Goal: Find specific page/section: Find specific page/section

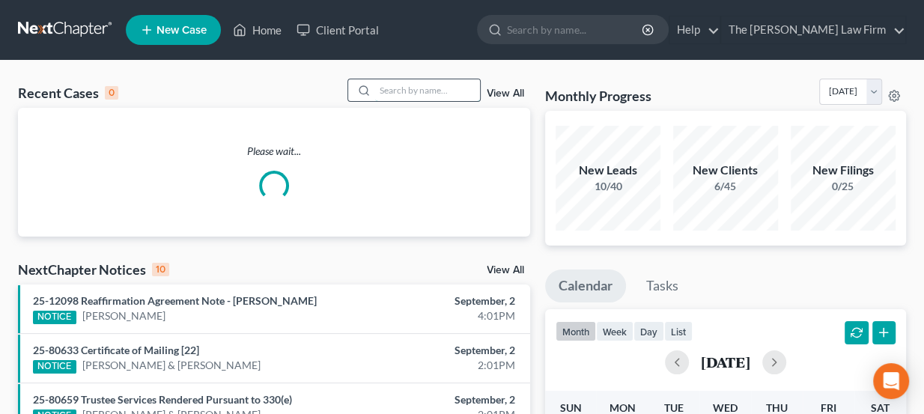
click at [409, 84] on input "search" at bounding box center [427, 90] width 105 height 22
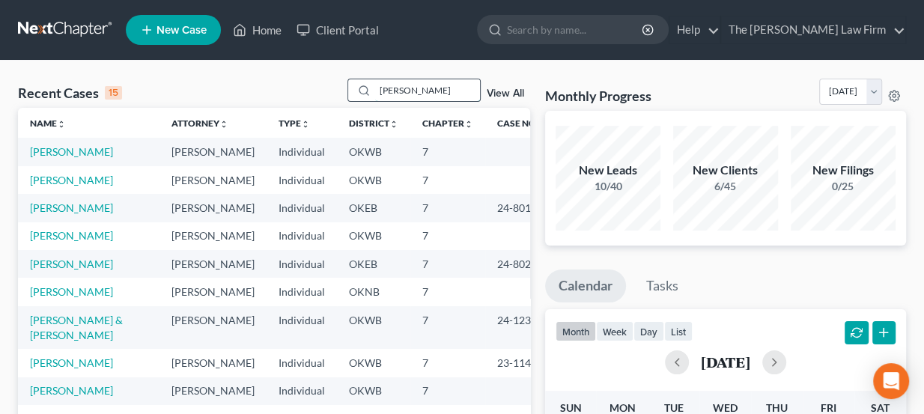
drag, startPoint x: 422, startPoint y: 88, endPoint x: 361, endPoint y: 81, distance: 61.7
click at [361, 81] on div "[PERSON_NAME]" at bounding box center [413, 90] width 133 height 23
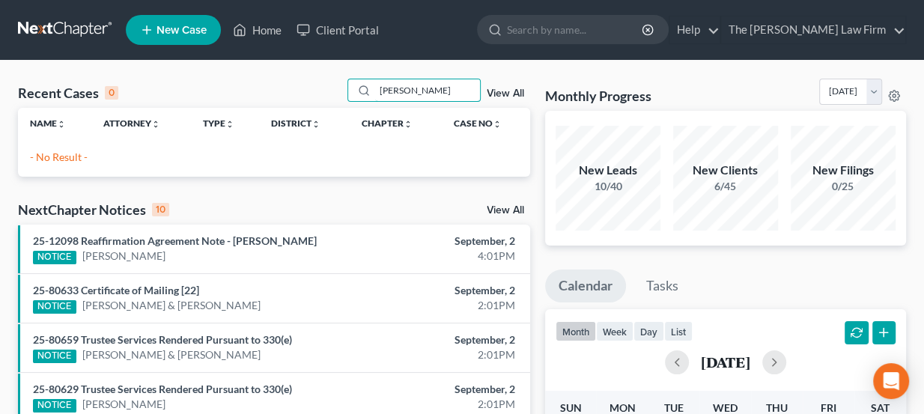
drag, startPoint x: 450, startPoint y: 89, endPoint x: 280, endPoint y: 97, distance: 170.1
click at [280, 97] on div "Recent Cases 0 [PERSON_NAME] View All" at bounding box center [274, 93] width 512 height 29
type input "[PERSON_NAME]"
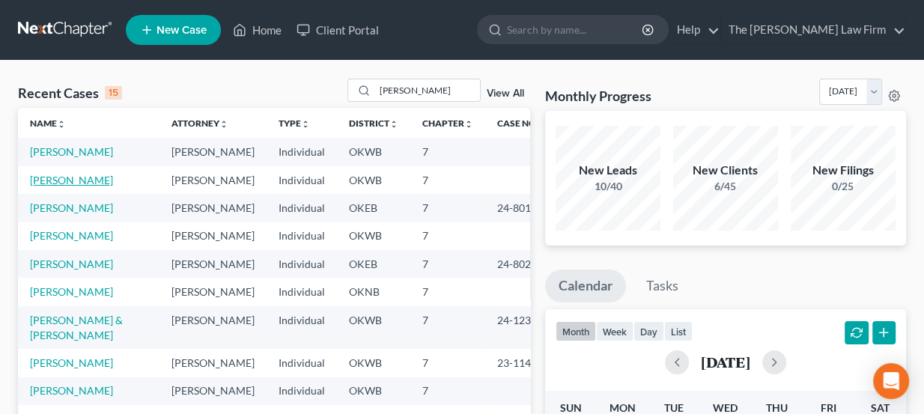
click at [80, 181] on link "[PERSON_NAME]" at bounding box center [71, 180] width 83 height 13
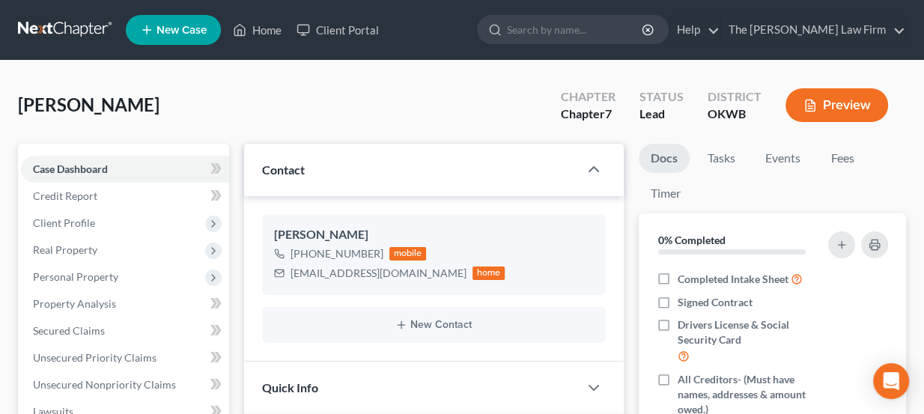
scroll to position [725, 0]
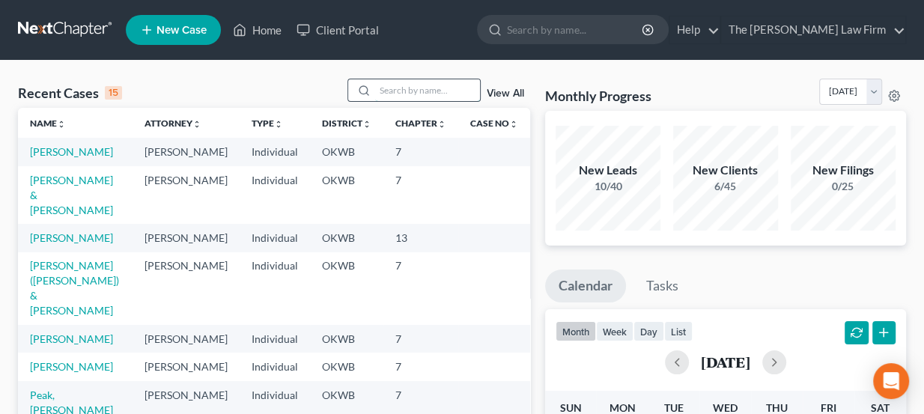
click at [445, 84] on input "search" at bounding box center [427, 90] width 105 height 22
type input "[PERSON_NAME]"
